Goal: Task Accomplishment & Management: Complete application form

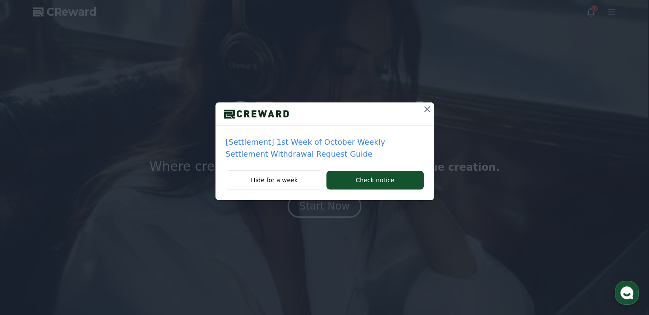
click at [427, 110] on icon at bounding box center [427, 109] width 6 height 6
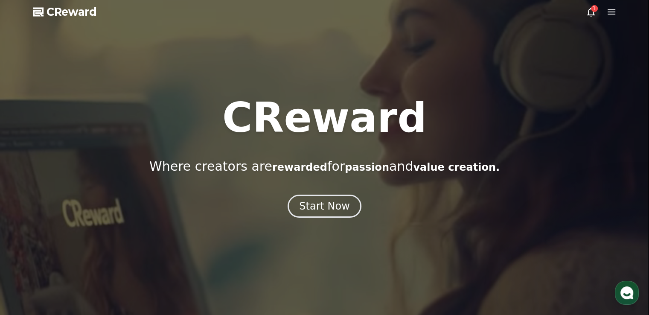
click at [594, 8] on div "1" at bounding box center [594, 8] width 7 height 7
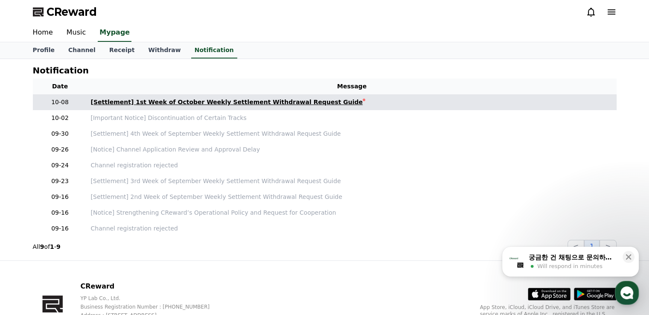
click at [252, 99] on div "[Settlement] 1st Week of October Weekly Settlement Withdrawal Request Guide" at bounding box center [227, 102] width 272 height 9
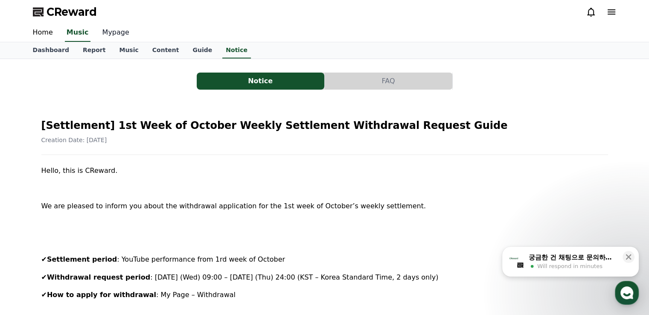
click at [111, 35] on link "Mypage" at bounding box center [116, 33] width 41 height 18
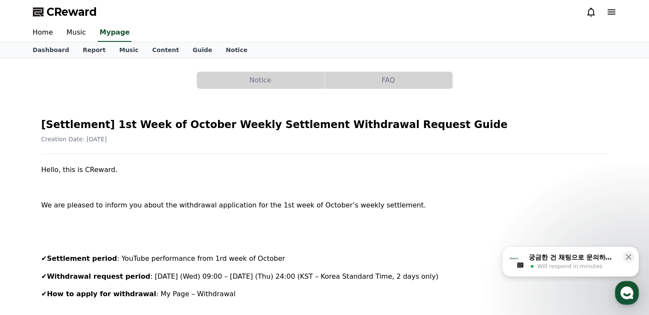
select select "**********"
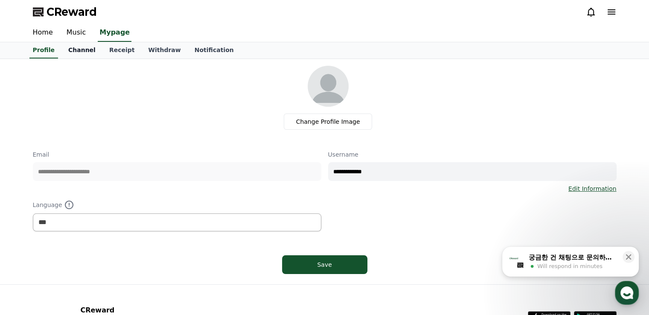
click at [78, 49] on link "Channel" at bounding box center [81, 50] width 41 height 16
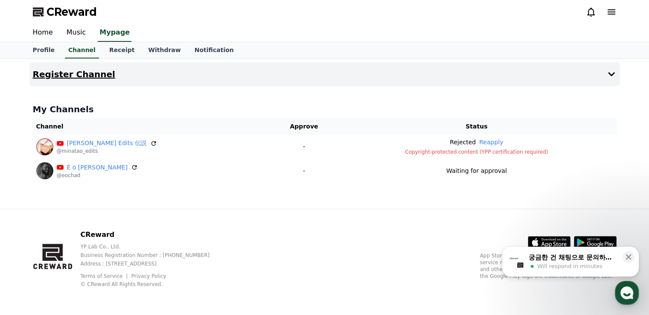
click at [613, 79] on button "Register Channel" at bounding box center [324, 74] width 590 height 24
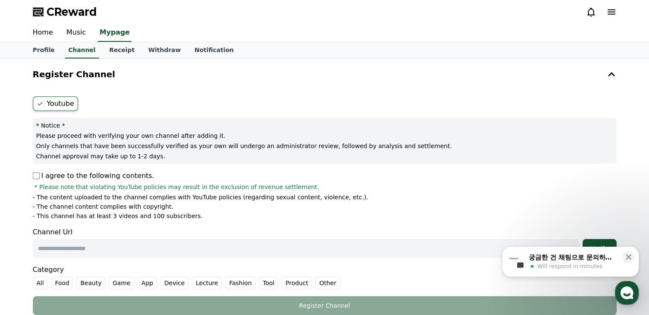
click at [160, 253] on input "text" at bounding box center [306, 248] width 546 height 19
paste input "**********"
type input "**********"
click at [34, 180] on div "**********" at bounding box center [324, 205] width 590 height 225
click at [39, 179] on p "I agree to the following contents." at bounding box center [94, 176] width 122 height 10
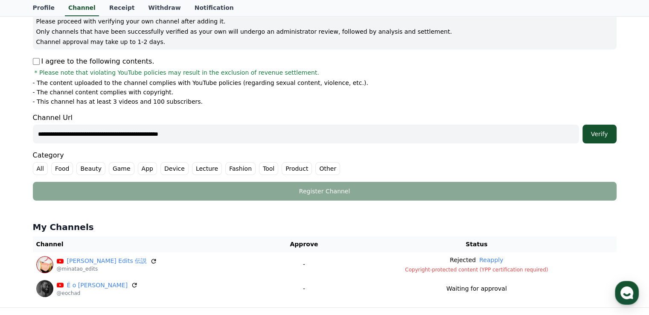
scroll to position [128, 0]
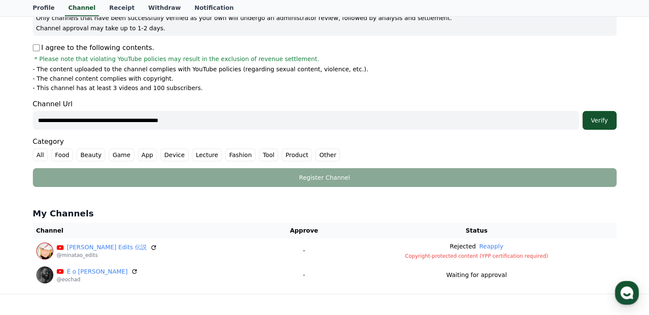
click at [113, 151] on label "Game" at bounding box center [122, 154] width 26 height 13
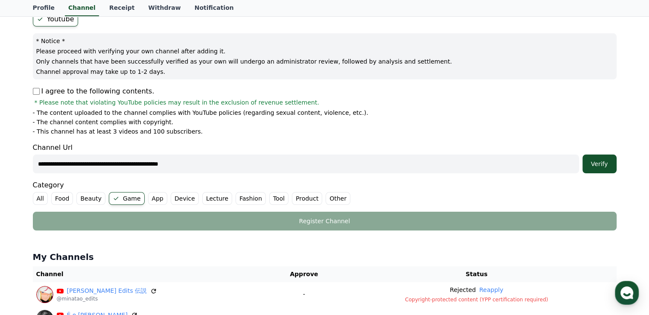
scroll to position [85, 0]
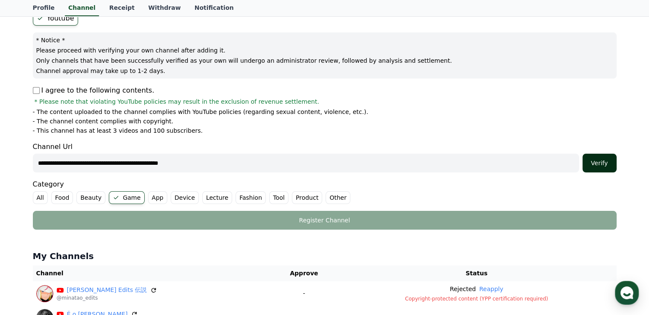
click at [603, 155] on button "Verify" at bounding box center [599, 163] width 34 height 19
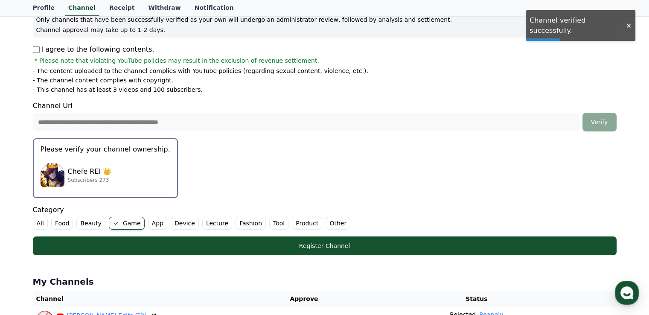
scroll to position [128, 0]
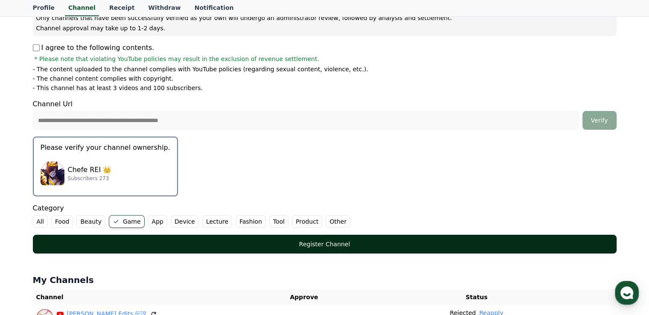
click at [296, 240] on div "Register Channel" at bounding box center [324, 244] width 549 height 9
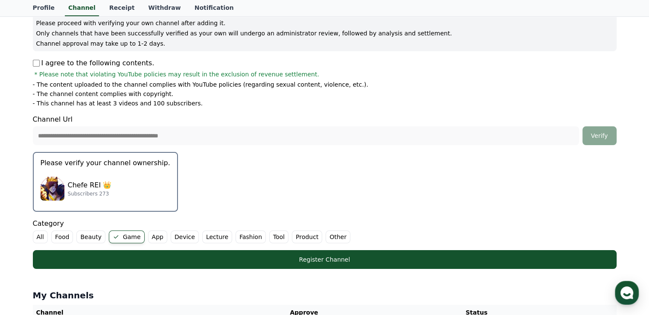
scroll to position [107, 0]
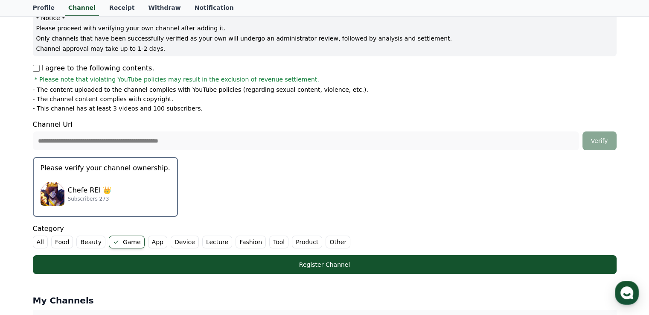
click at [118, 184] on div "Chefe REI 👑 Subscribers 273" at bounding box center [106, 194] width 130 height 34
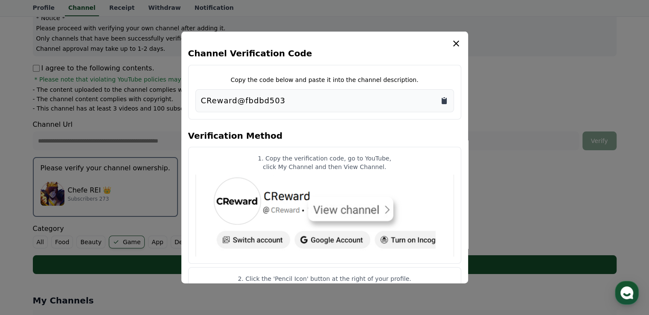
click at [444, 104] on icon "Copy to clipboard" at bounding box center [444, 100] width 9 height 9
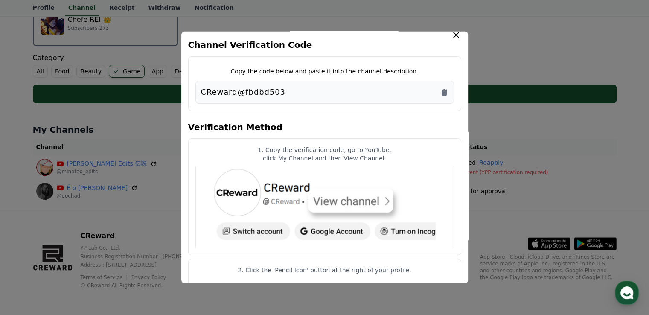
scroll to position [0, 0]
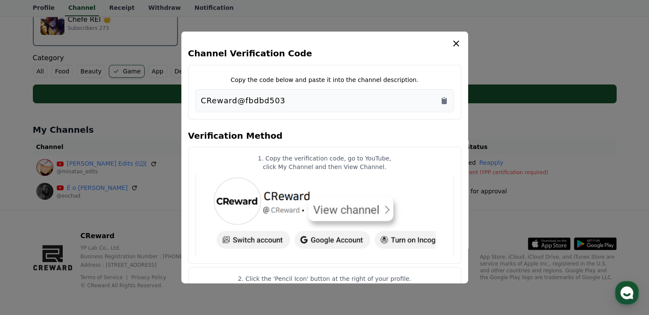
click at [473, 183] on button "close modal" at bounding box center [324, 157] width 649 height 315
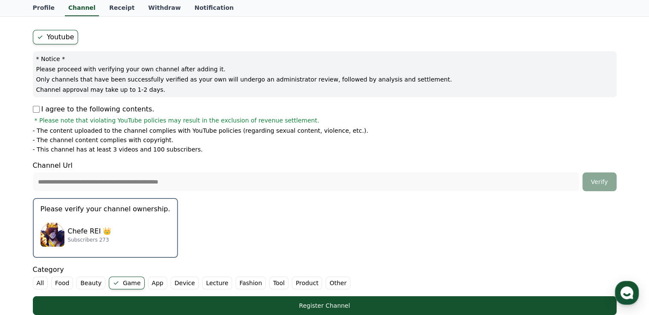
scroll to position [65, 0]
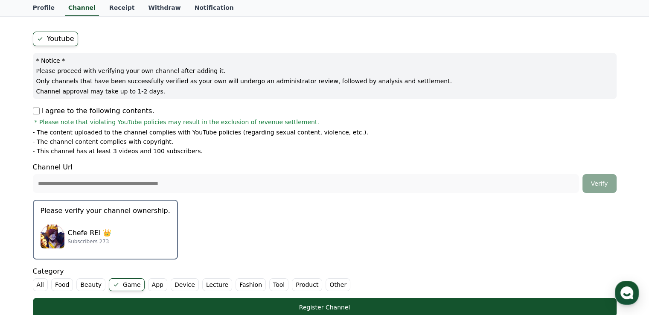
click at [93, 241] on p "Subscribers 273" at bounding box center [90, 241] width 44 height 7
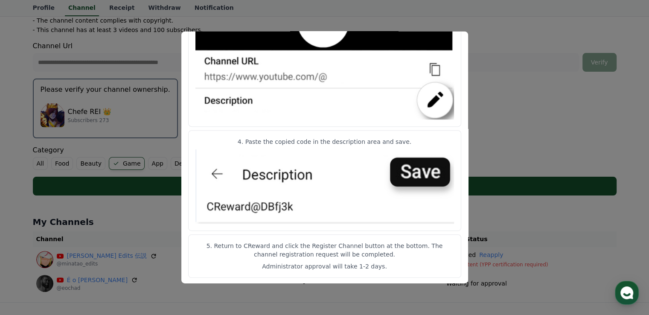
scroll to position [193, 0]
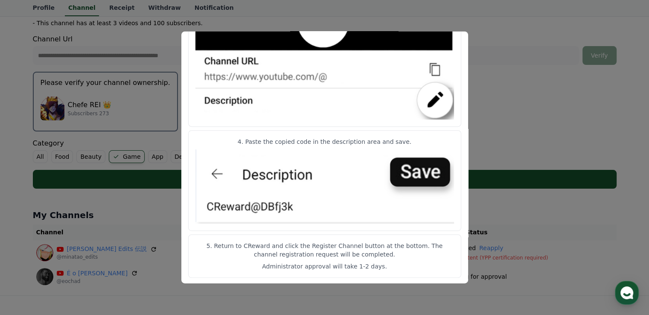
click at [459, 221] on article "4. Paste the copied code in the description area and save." at bounding box center [324, 180] width 273 height 101
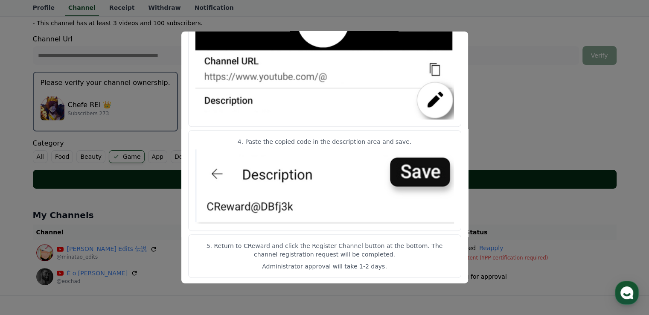
click at [558, 168] on button "close modal" at bounding box center [324, 157] width 649 height 315
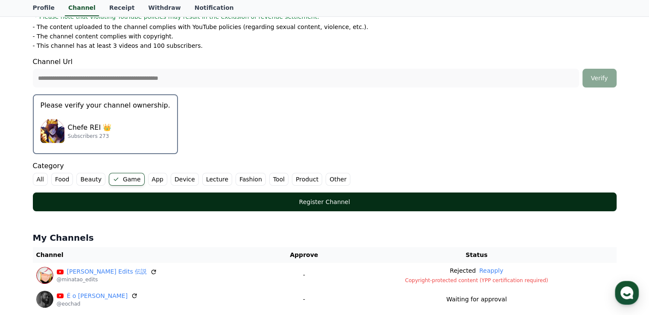
scroll to position [150, 0]
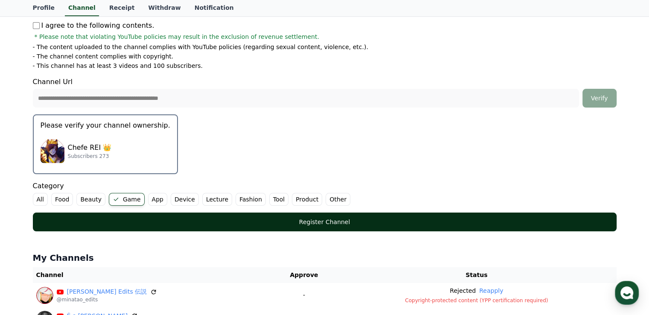
click at [372, 221] on div "Register Channel" at bounding box center [324, 222] width 549 height 9
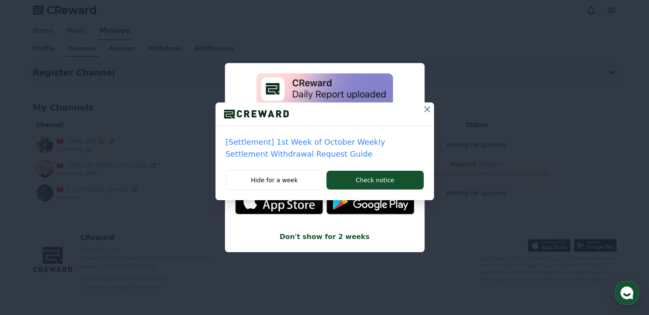
click at [520, 122] on div "[Settlement] 1st Week of October Weekly Settlement Withdrawal Request Guide Hid…" at bounding box center [324, 107] width 649 height 214
click at [430, 112] on icon at bounding box center [427, 109] width 10 height 10
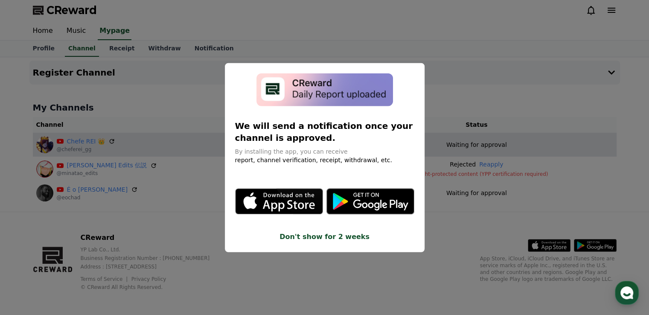
click at [483, 139] on button "close modal" at bounding box center [324, 157] width 649 height 315
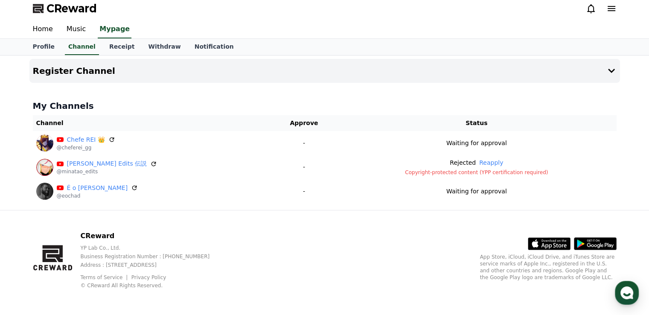
scroll to position [4, 0]
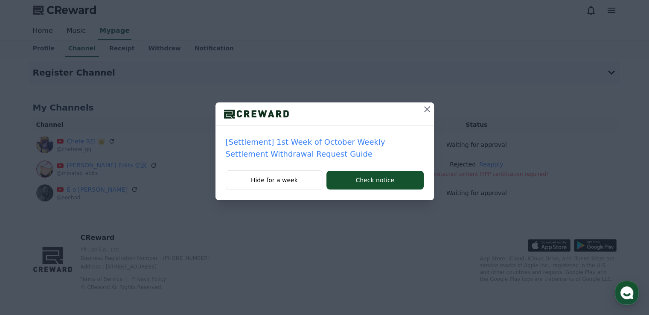
click at [424, 113] on icon at bounding box center [427, 109] width 10 height 10
